Goal: Find contact information: Find contact information

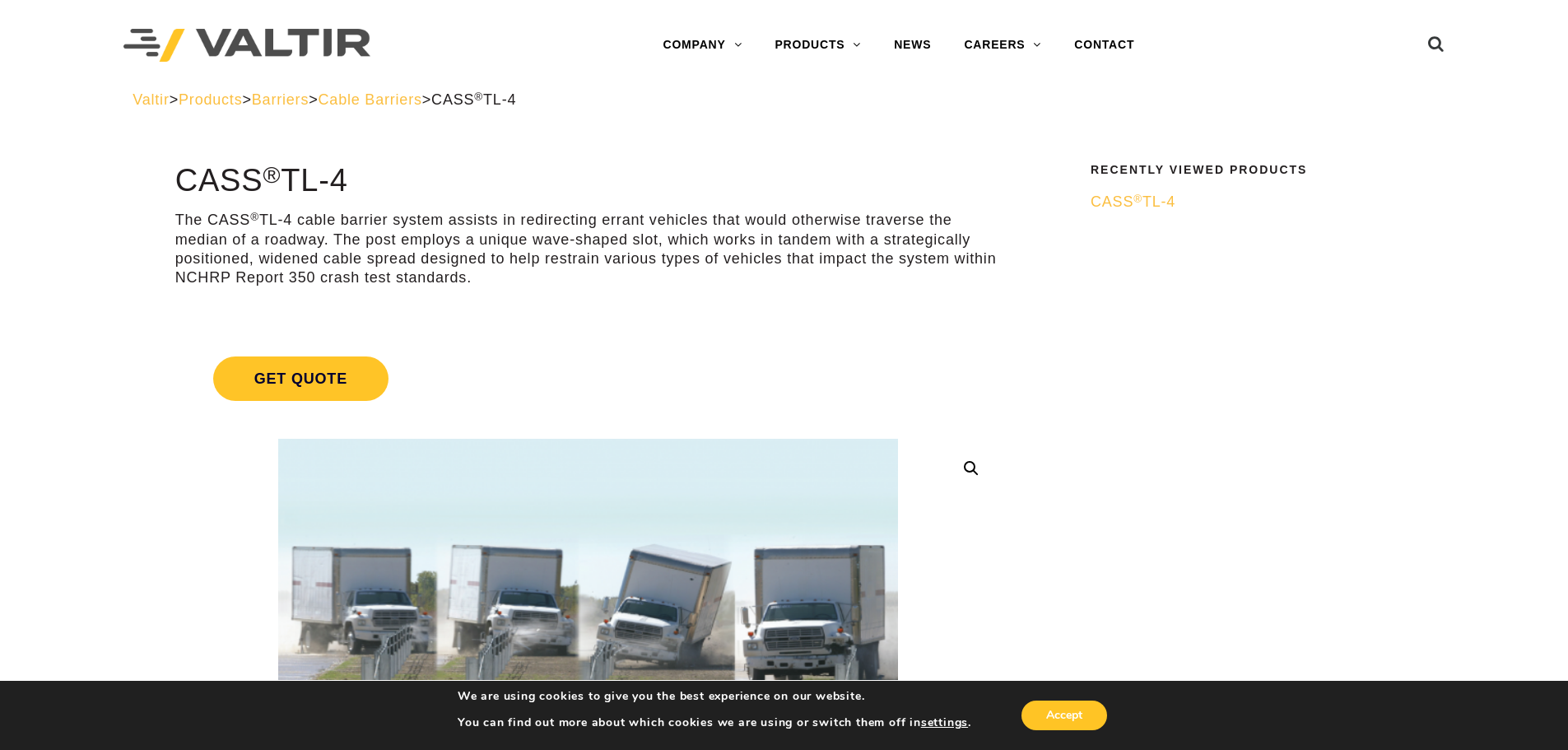
click at [1109, 39] on link "CONTACT" at bounding box center [1104, 45] width 93 height 33
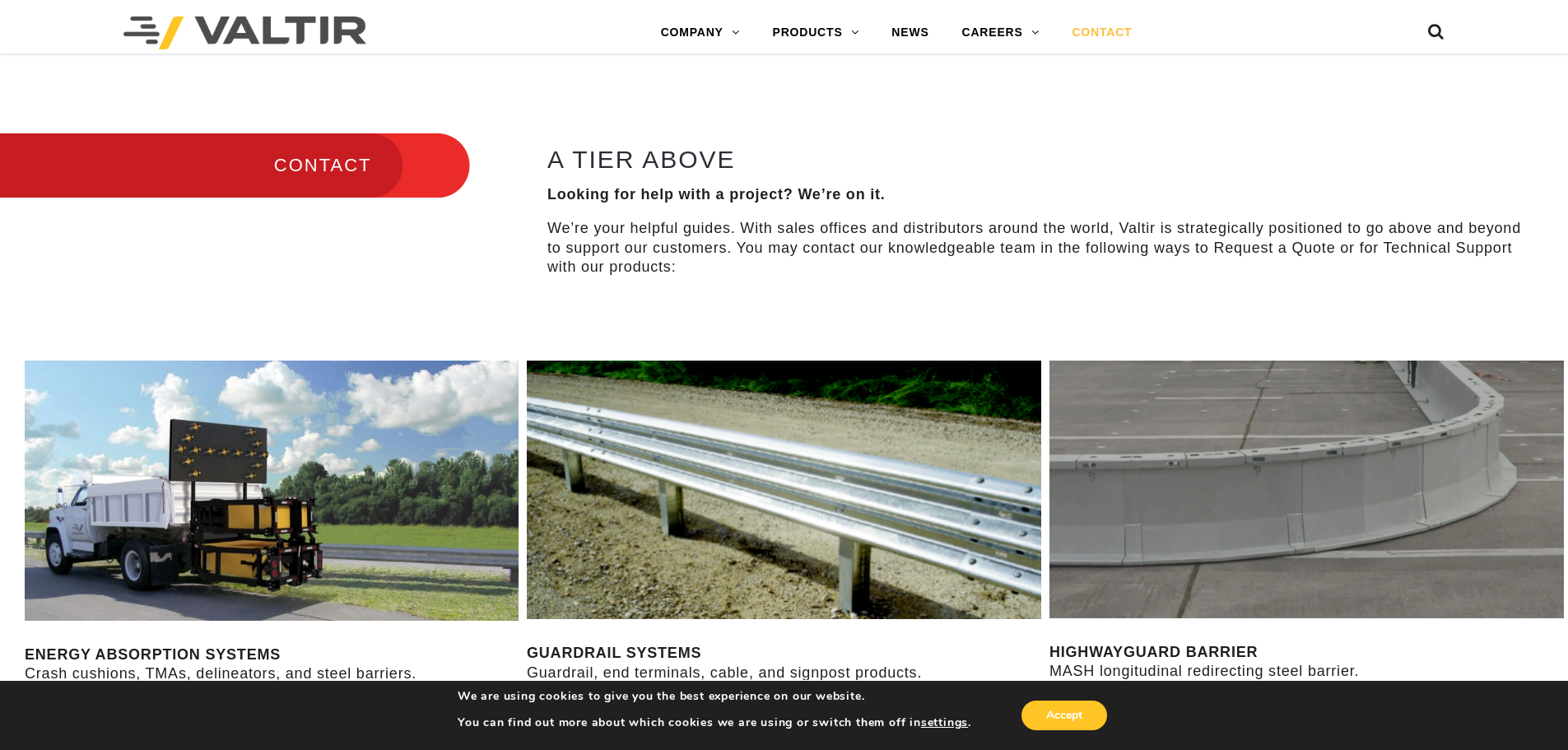
scroll to position [658, 0]
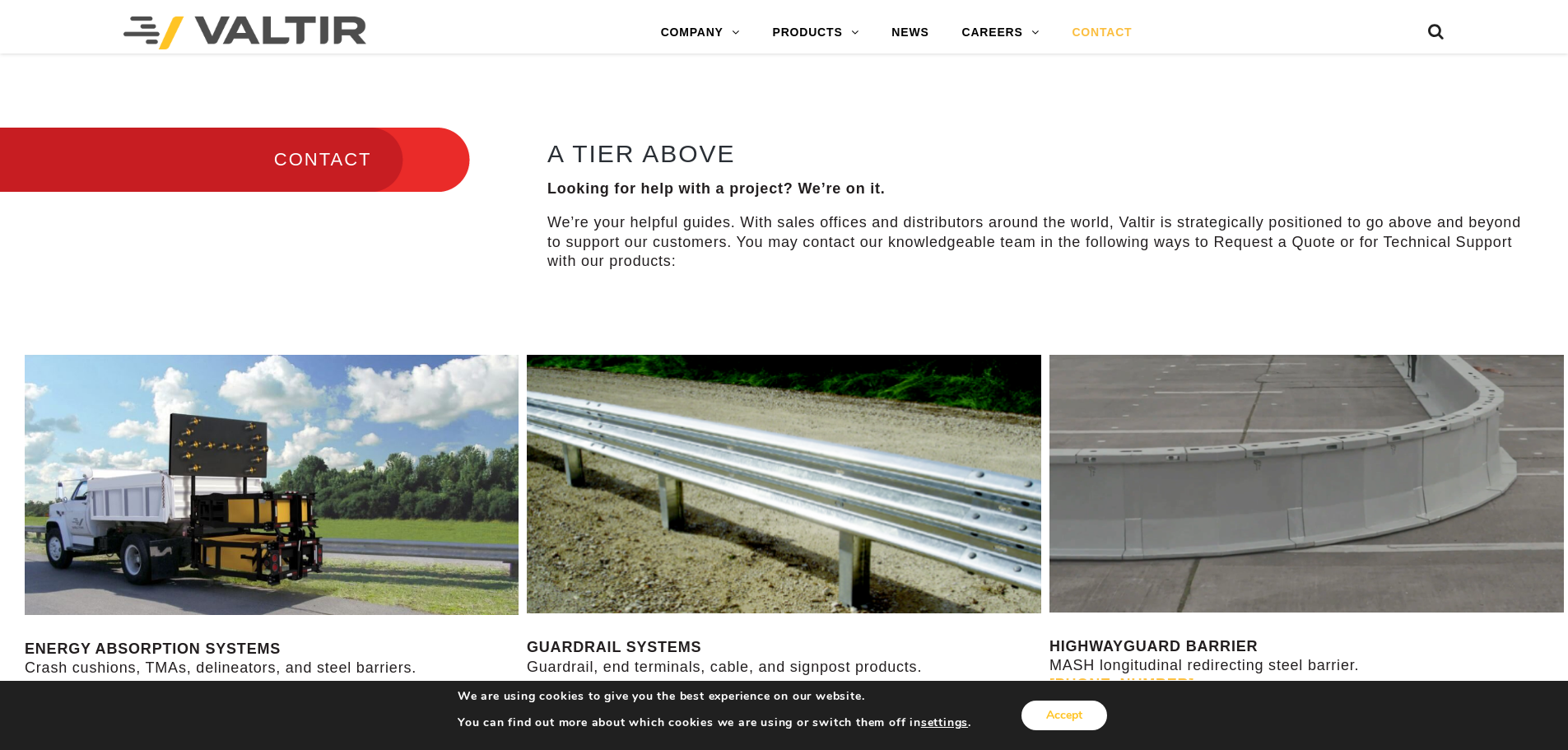
click at [1091, 716] on button "Accept" at bounding box center [1065, 715] width 86 height 29
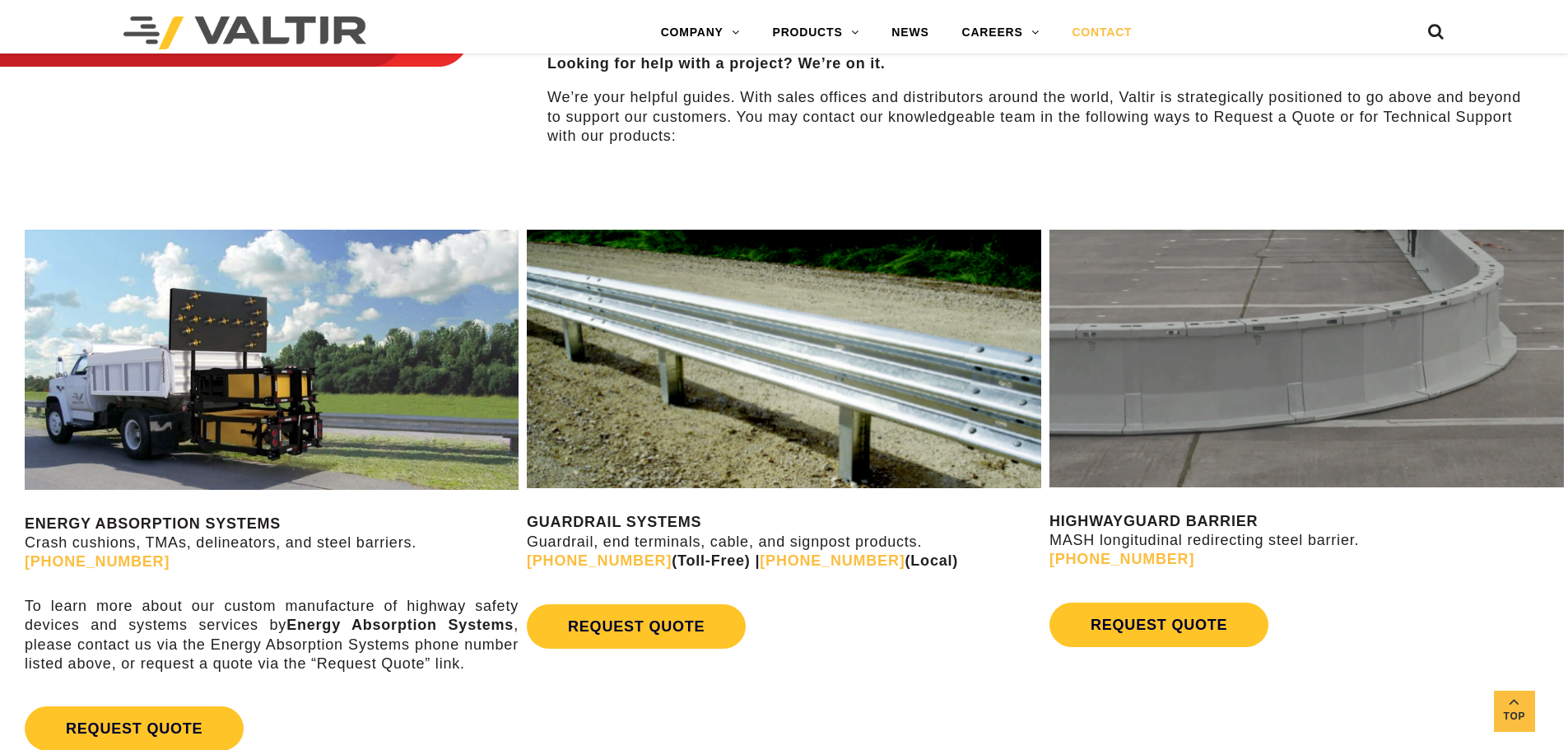
scroll to position [824, 0]
